Goal: Information Seeking & Learning: Learn about a topic

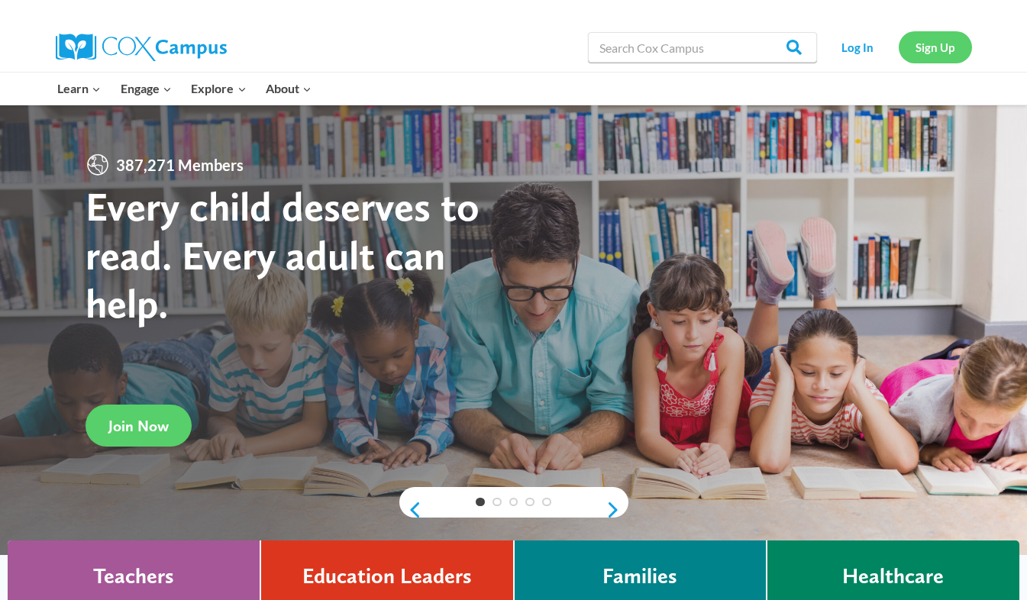
click at [938, 46] on link "Sign Up" at bounding box center [935, 46] width 73 height 31
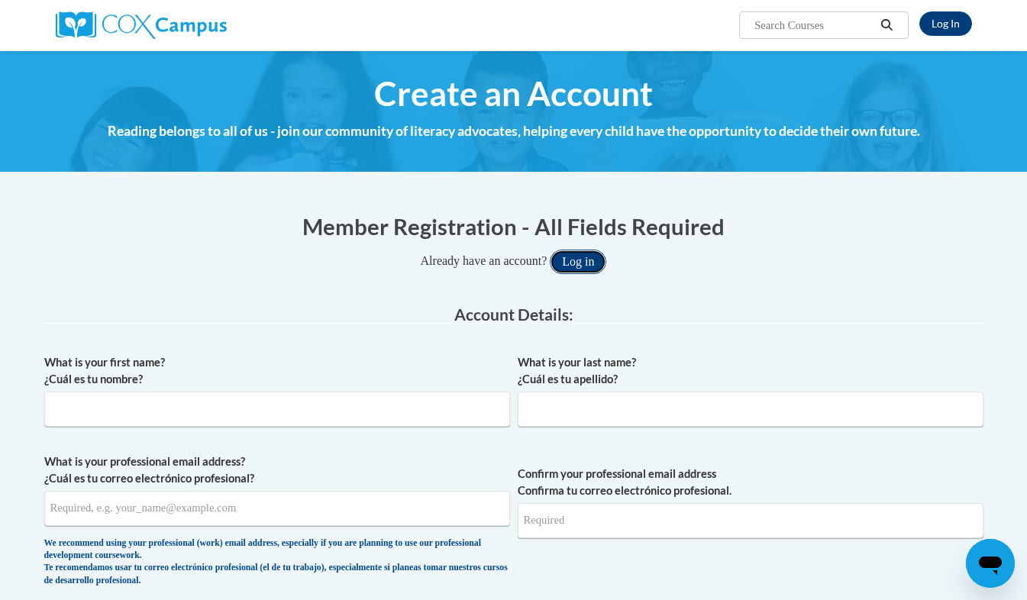
click at [585, 261] on button "Log in" at bounding box center [578, 262] width 57 height 24
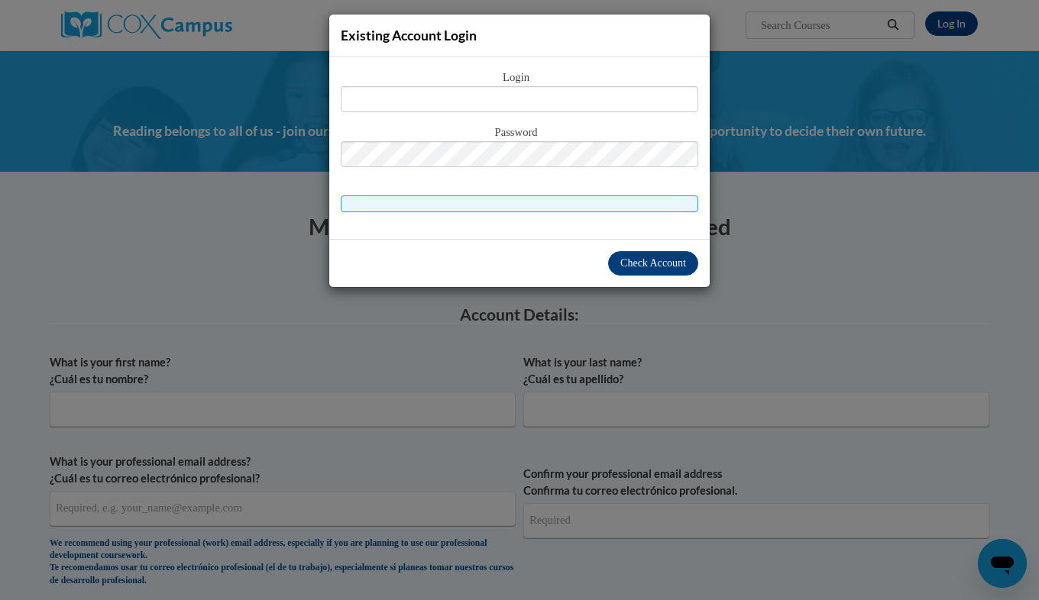
click at [942, 89] on div "Existing Account Login Login Password" at bounding box center [519, 300] width 1039 height 600
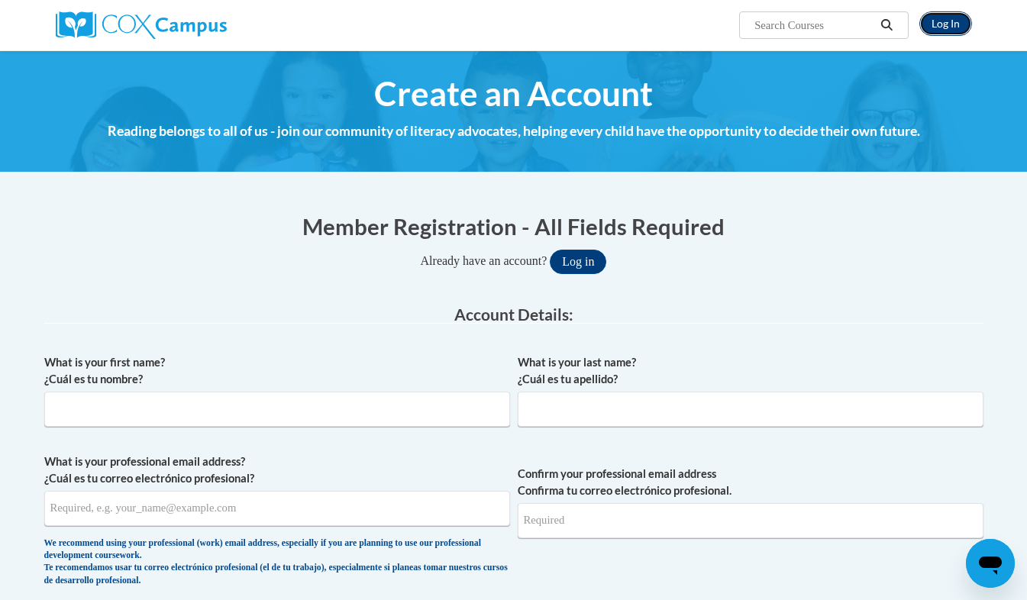
click at [945, 21] on link "Log In" at bounding box center [946, 23] width 53 height 24
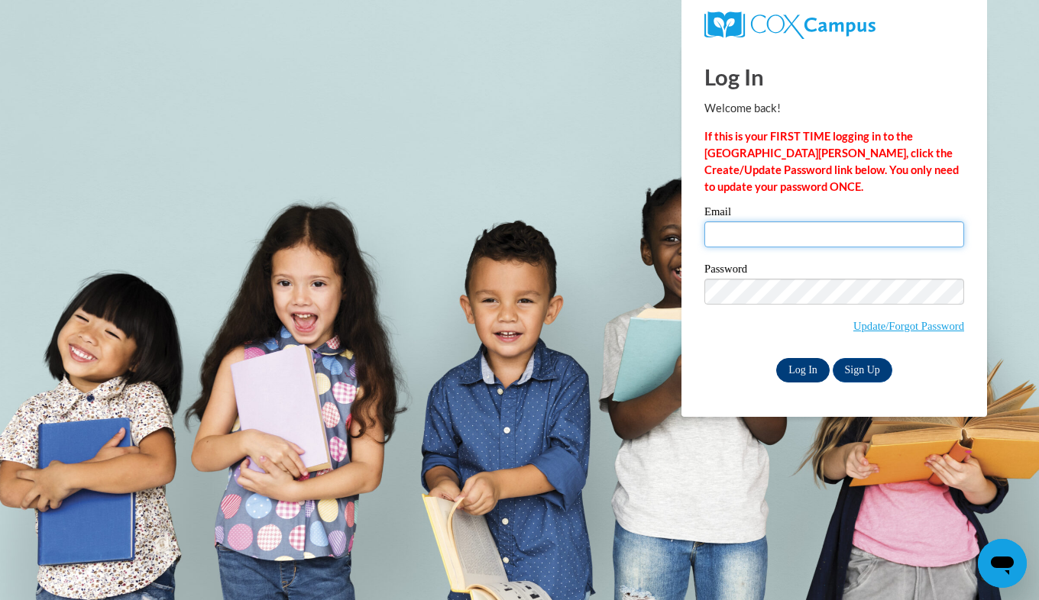
type input "shwetha.mvs@gmail.com"
click at [796, 369] on input "Log In" at bounding box center [802, 370] width 53 height 24
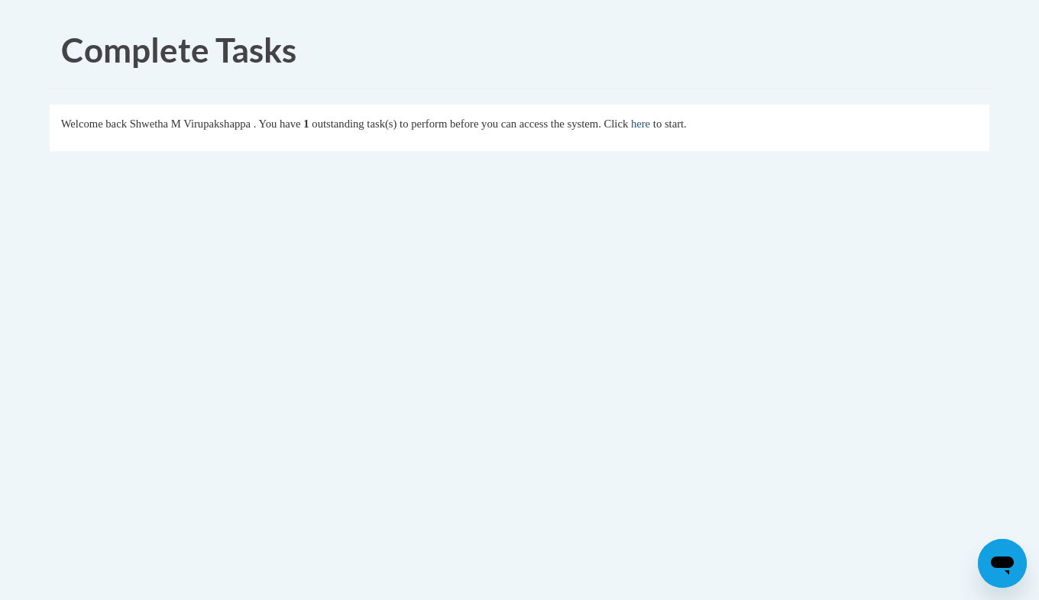
click at [650, 124] on link "here" at bounding box center [640, 124] width 19 height 12
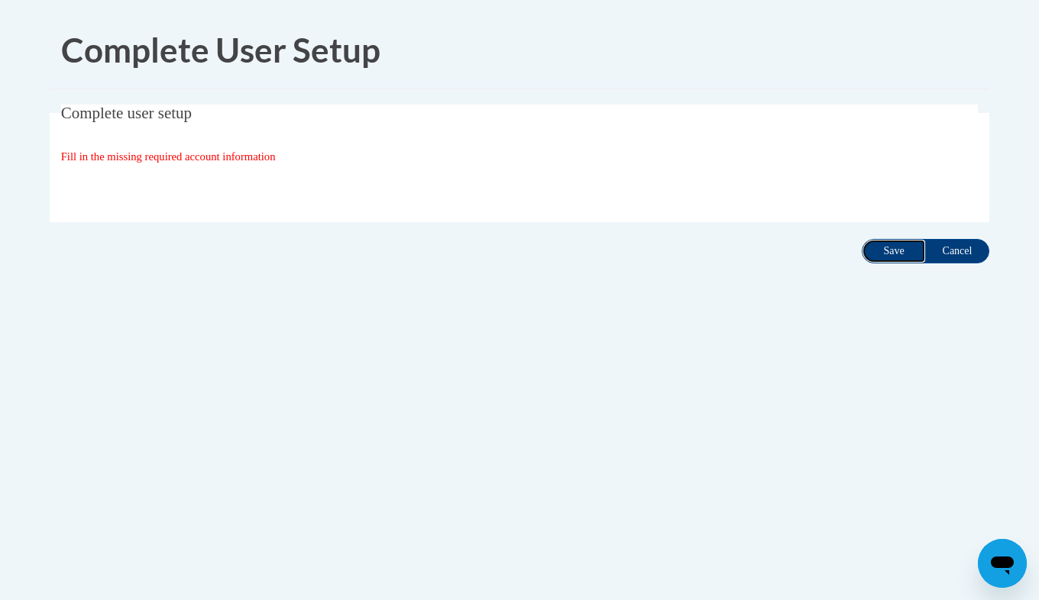
click at [895, 250] on input "Save" at bounding box center [894, 251] width 64 height 24
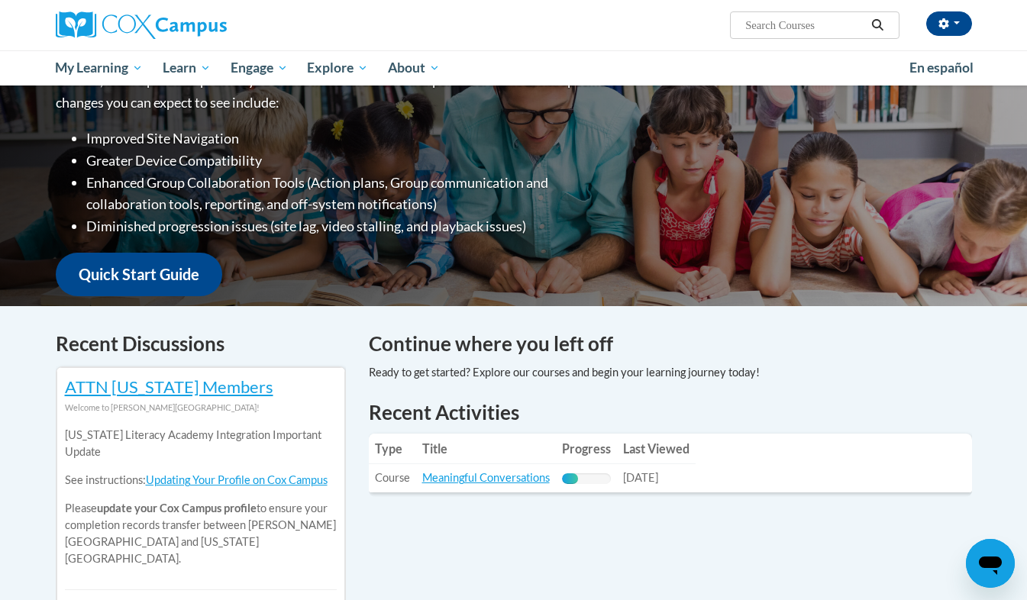
scroll to position [236, 0]
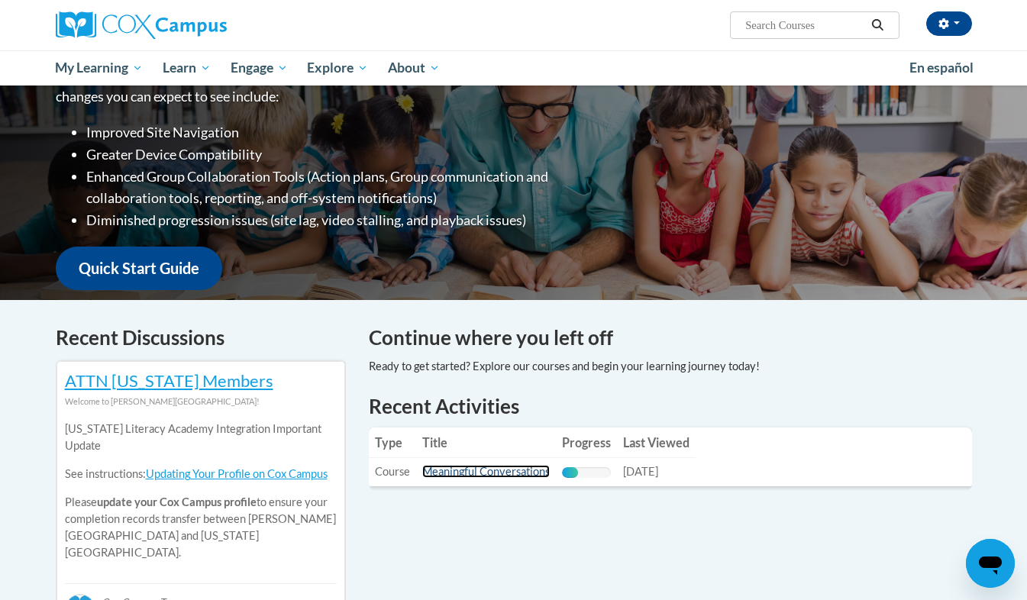
click at [494, 475] on link "Meaningful Conversations" at bounding box center [486, 471] width 128 height 13
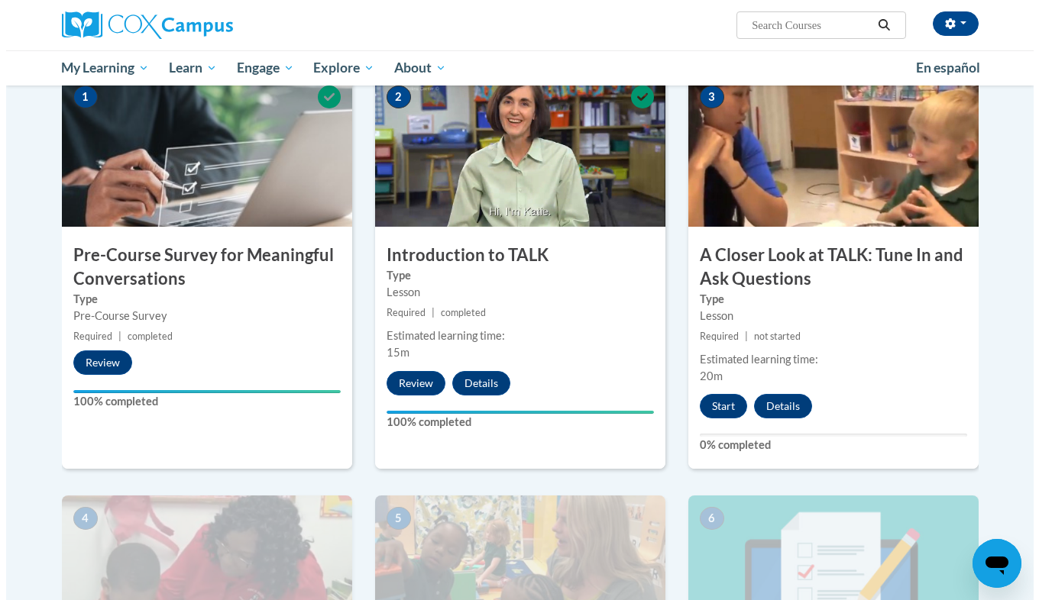
scroll to position [327, 0]
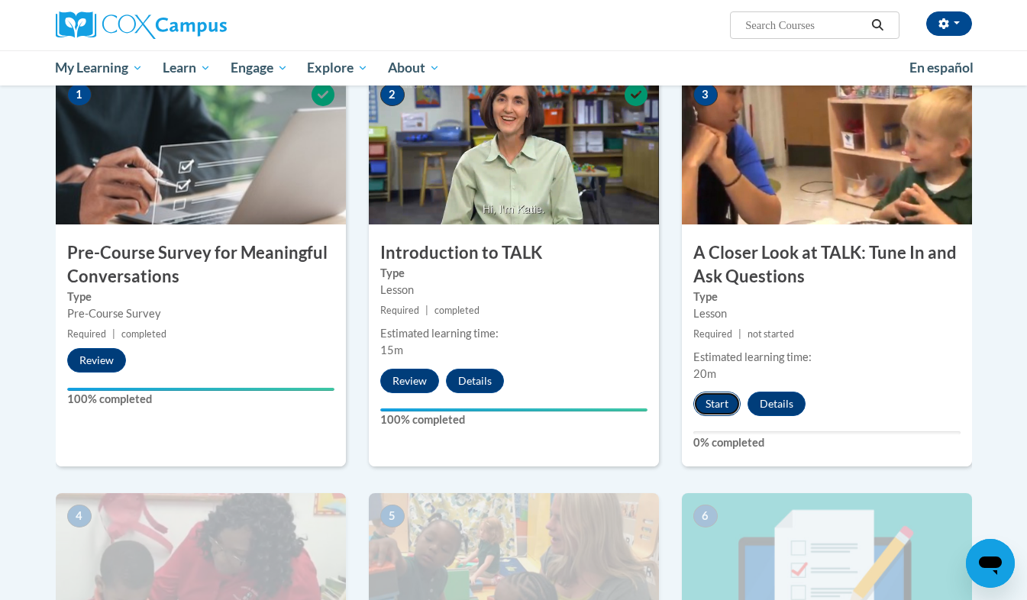
click at [721, 405] on button "Start" at bounding box center [717, 404] width 47 height 24
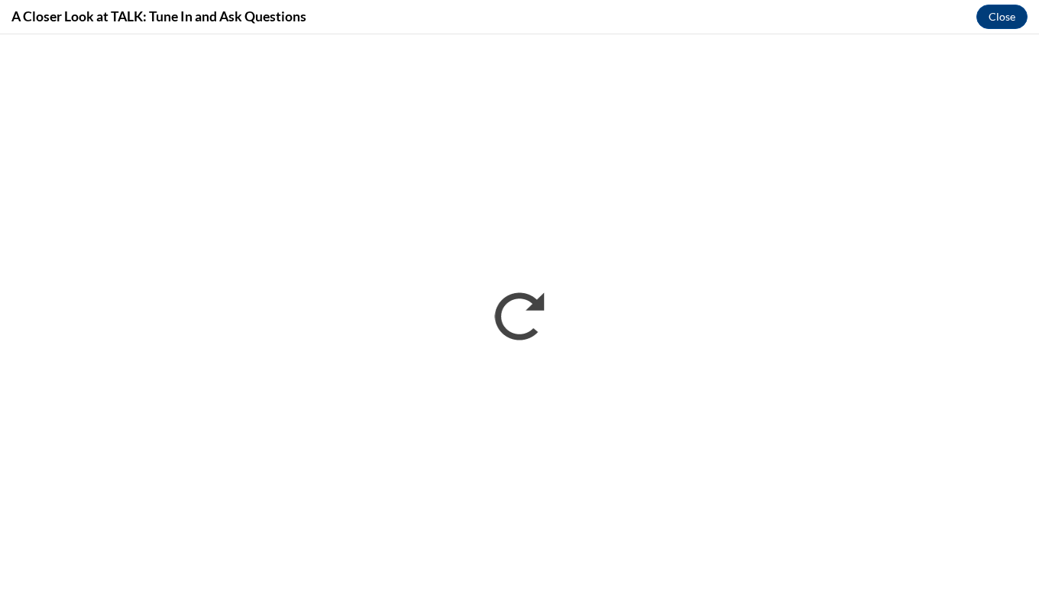
scroll to position [0, 0]
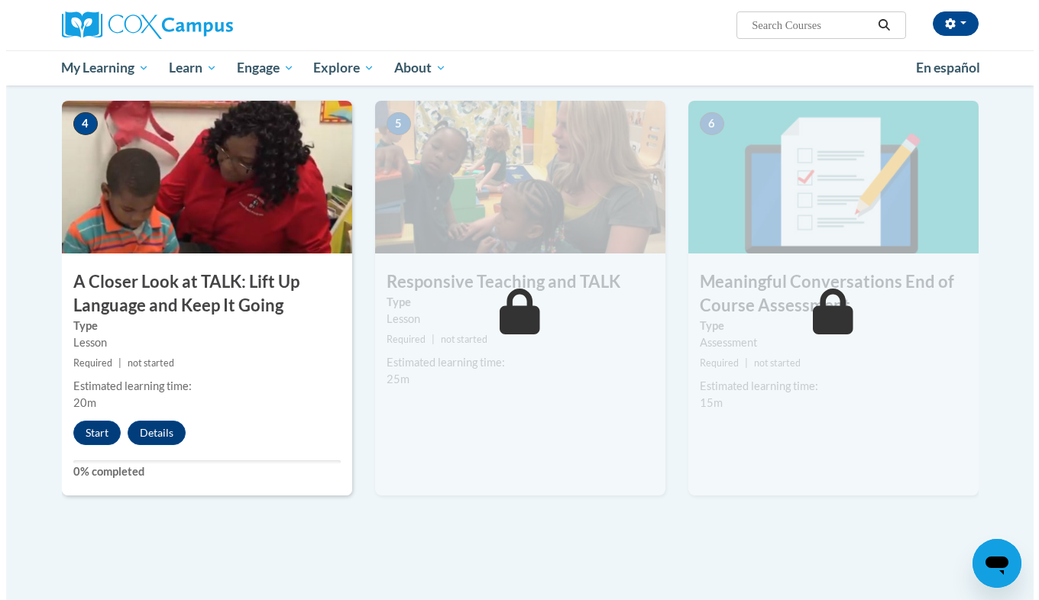
scroll to position [721, 0]
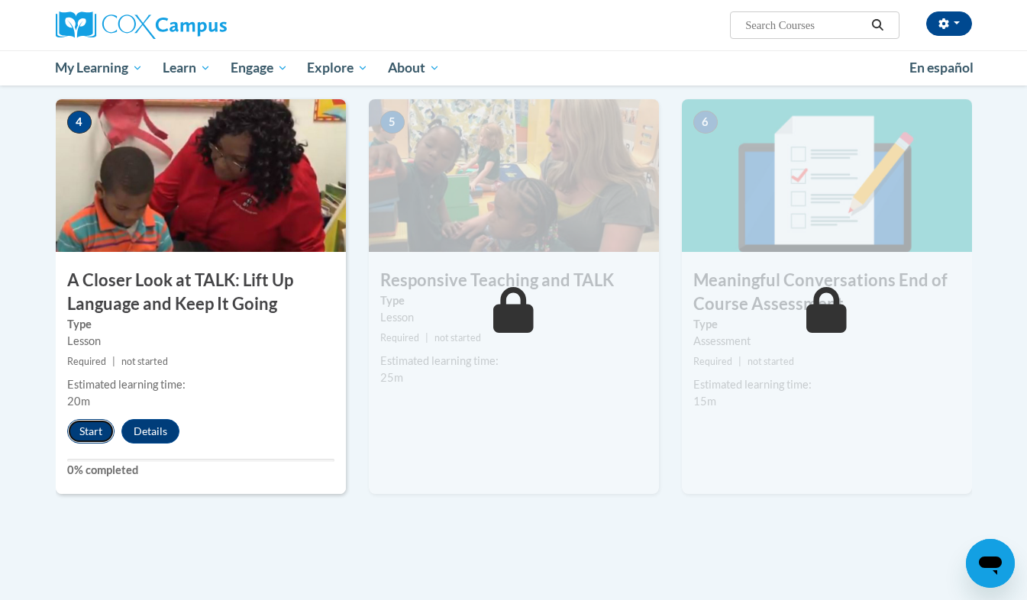
click at [98, 432] on button "Start" at bounding box center [90, 431] width 47 height 24
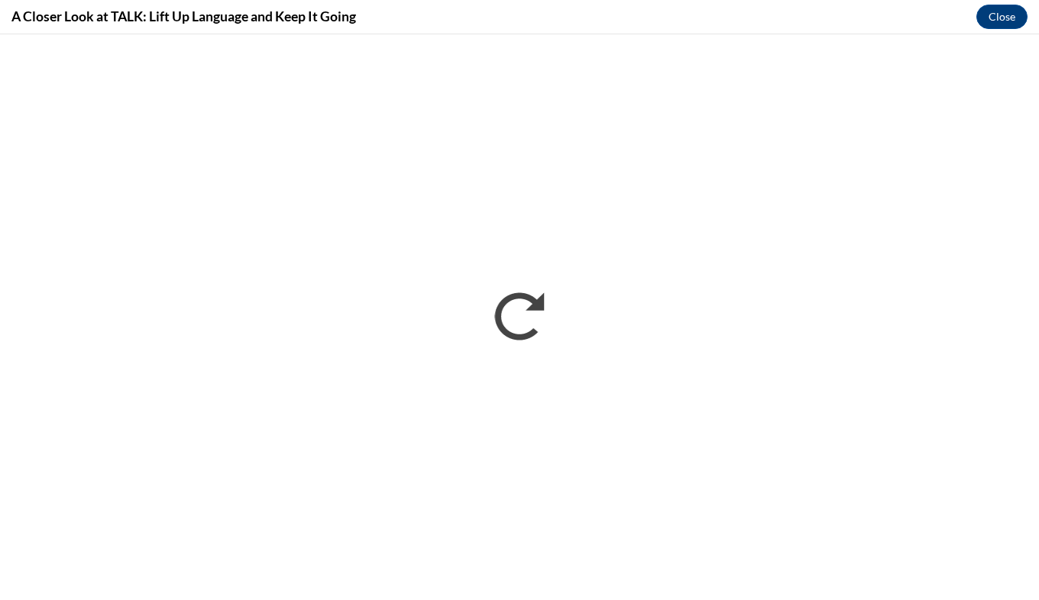
scroll to position [0, 0]
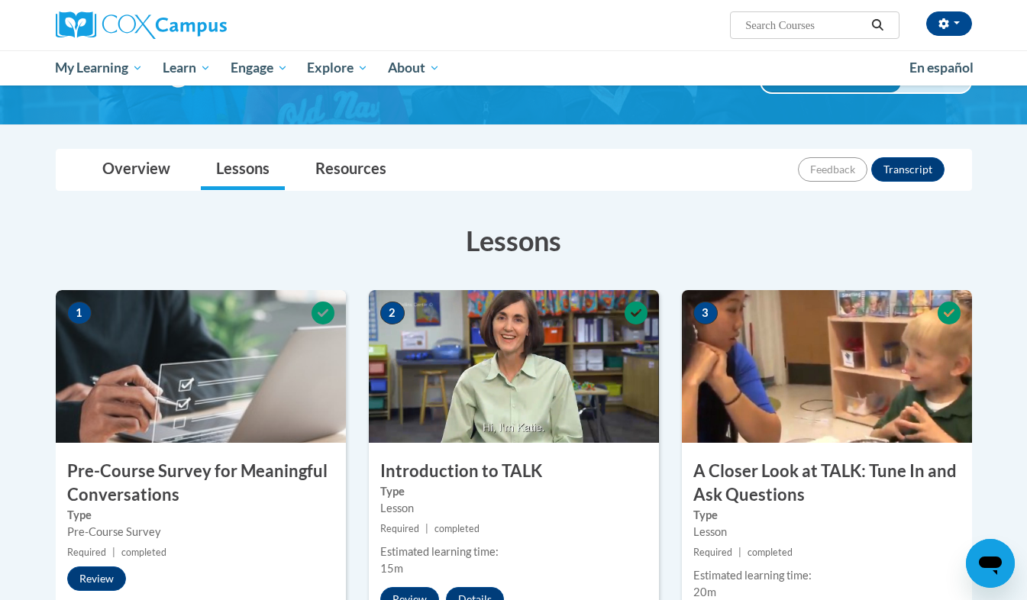
scroll to position [108, 0]
